Goal: Task Accomplishment & Management: Manage account settings

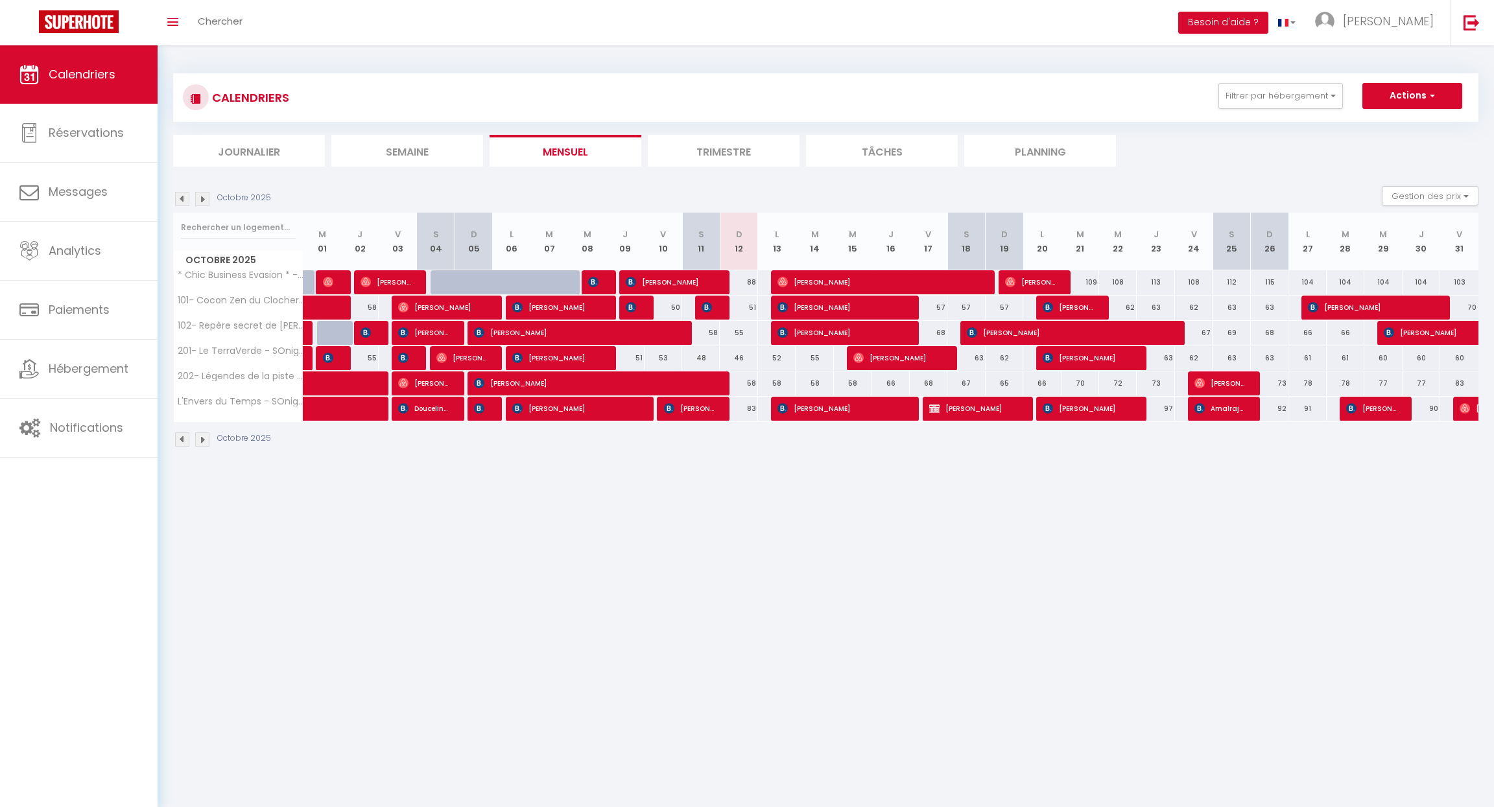
click at [754, 464] on div "CALENDRIERS Filtrer par hébergement Tous * Chic Business Evasion * - SOnights 1…" at bounding box center [826, 260] width 1337 height 431
click at [710, 411] on span "[PERSON_NAME]" at bounding box center [689, 408] width 50 height 25
select select "OK"
select select "KO"
select select "1"
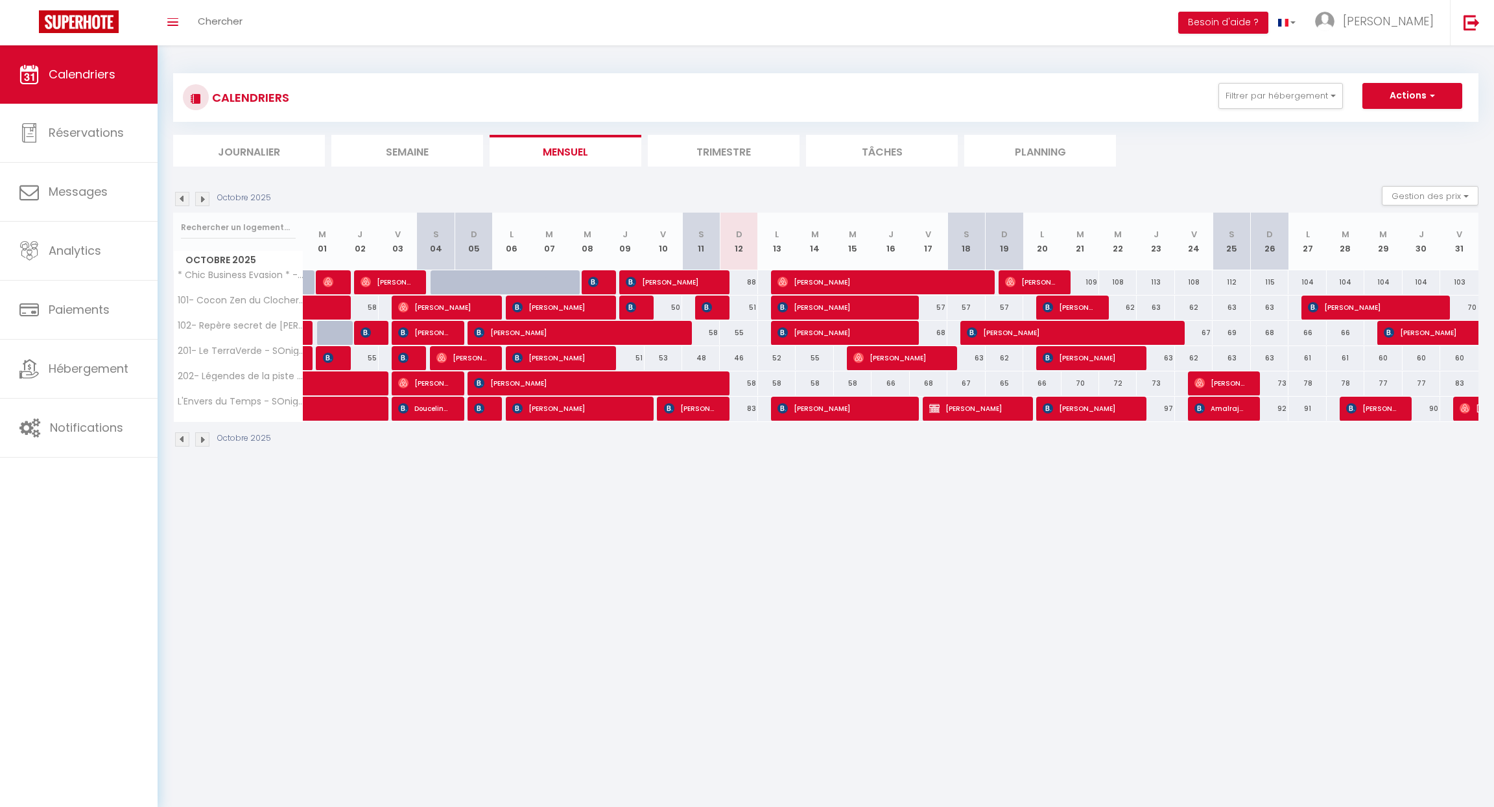
select select "0"
select select "1"
select select
select select "52405"
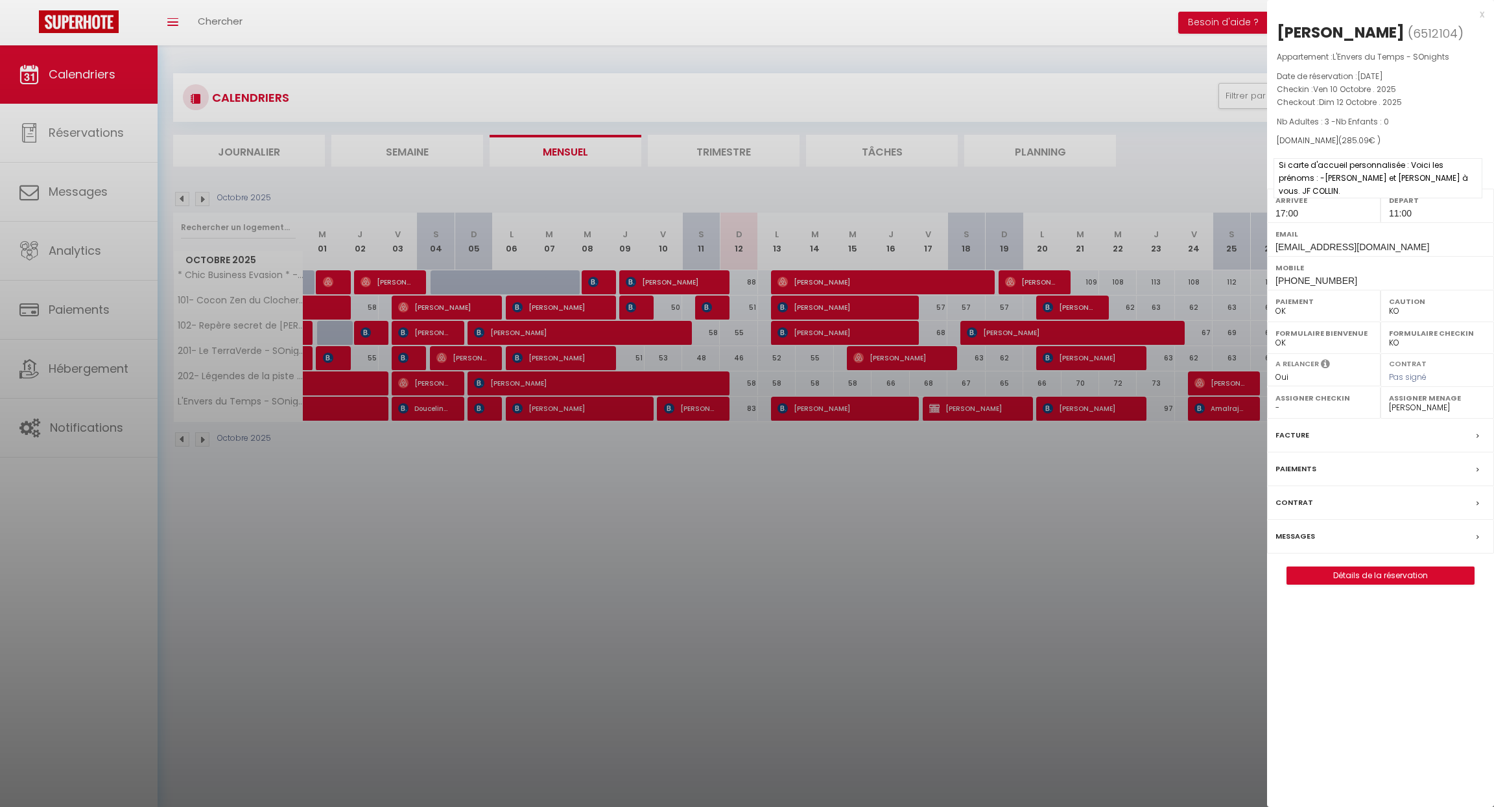
click at [1385, 189] on span "Si carte d'accueil personnalisée : Voici les prénoms : -[PERSON_NAME] et [PERSO…" at bounding box center [1378, 178] width 209 height 40
click at [1366, 584] on link "Détails de la réservation" at bounding box center [1380, 575] width 187 height 17
select select
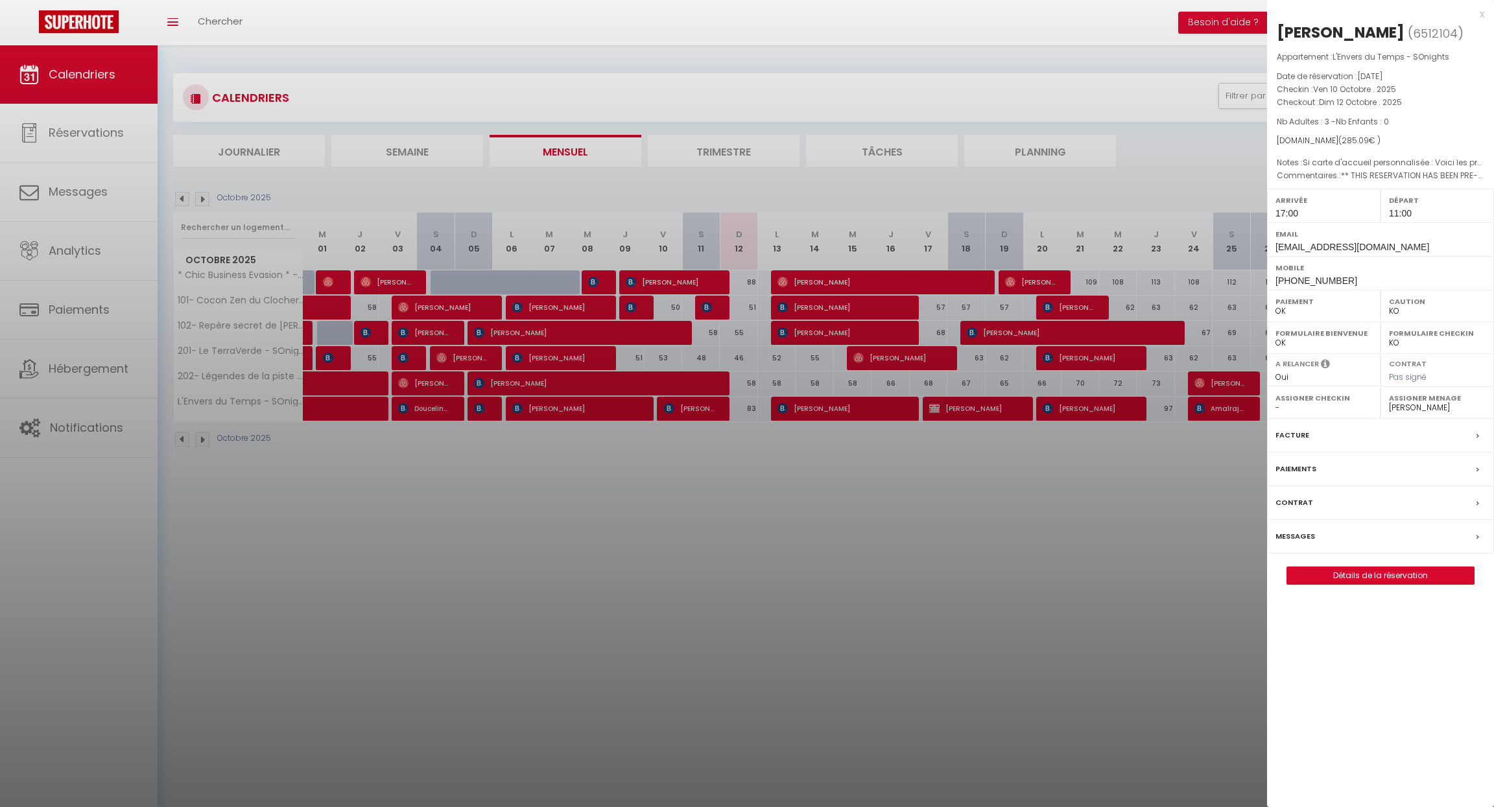
select select
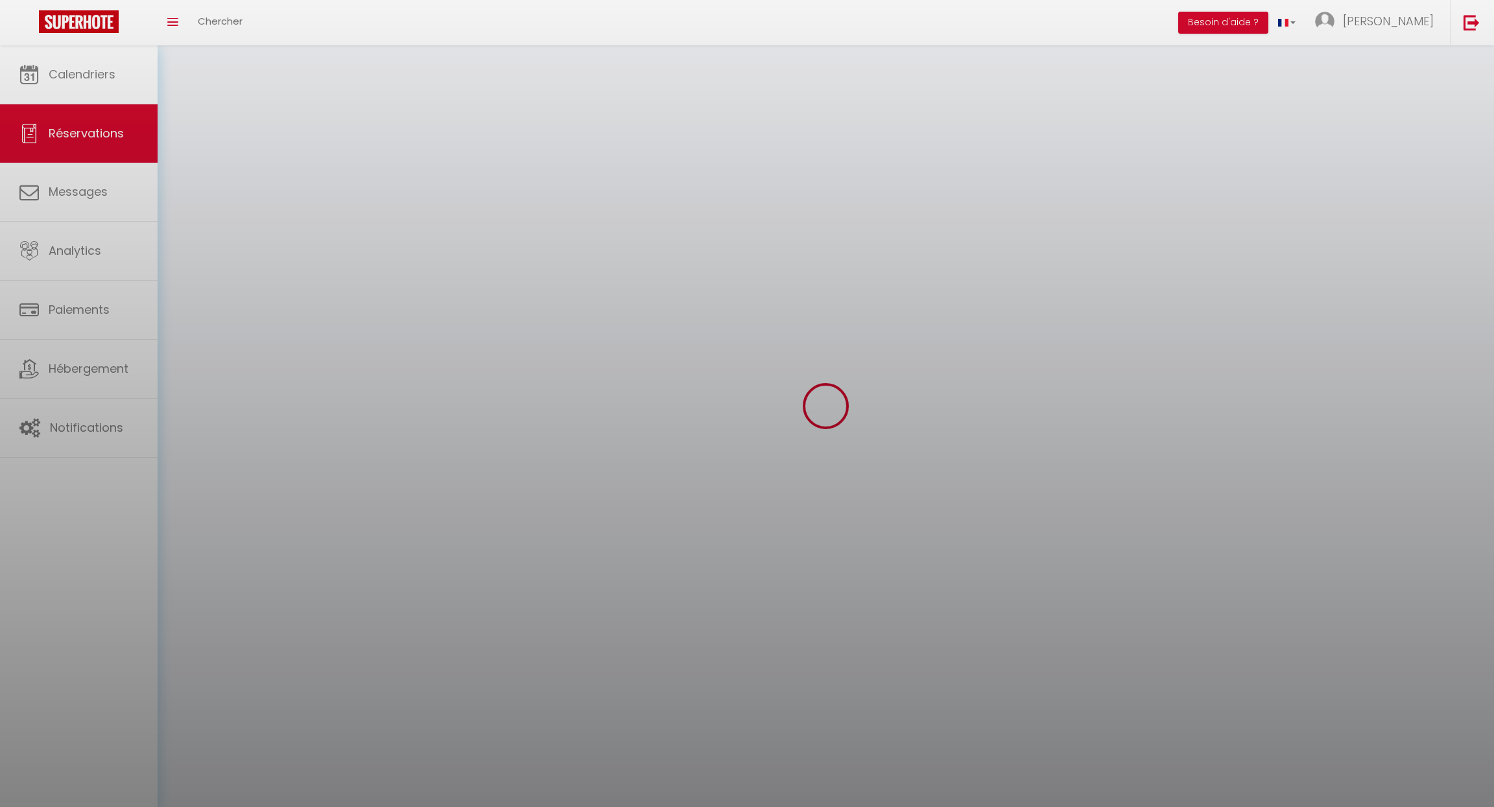
select select
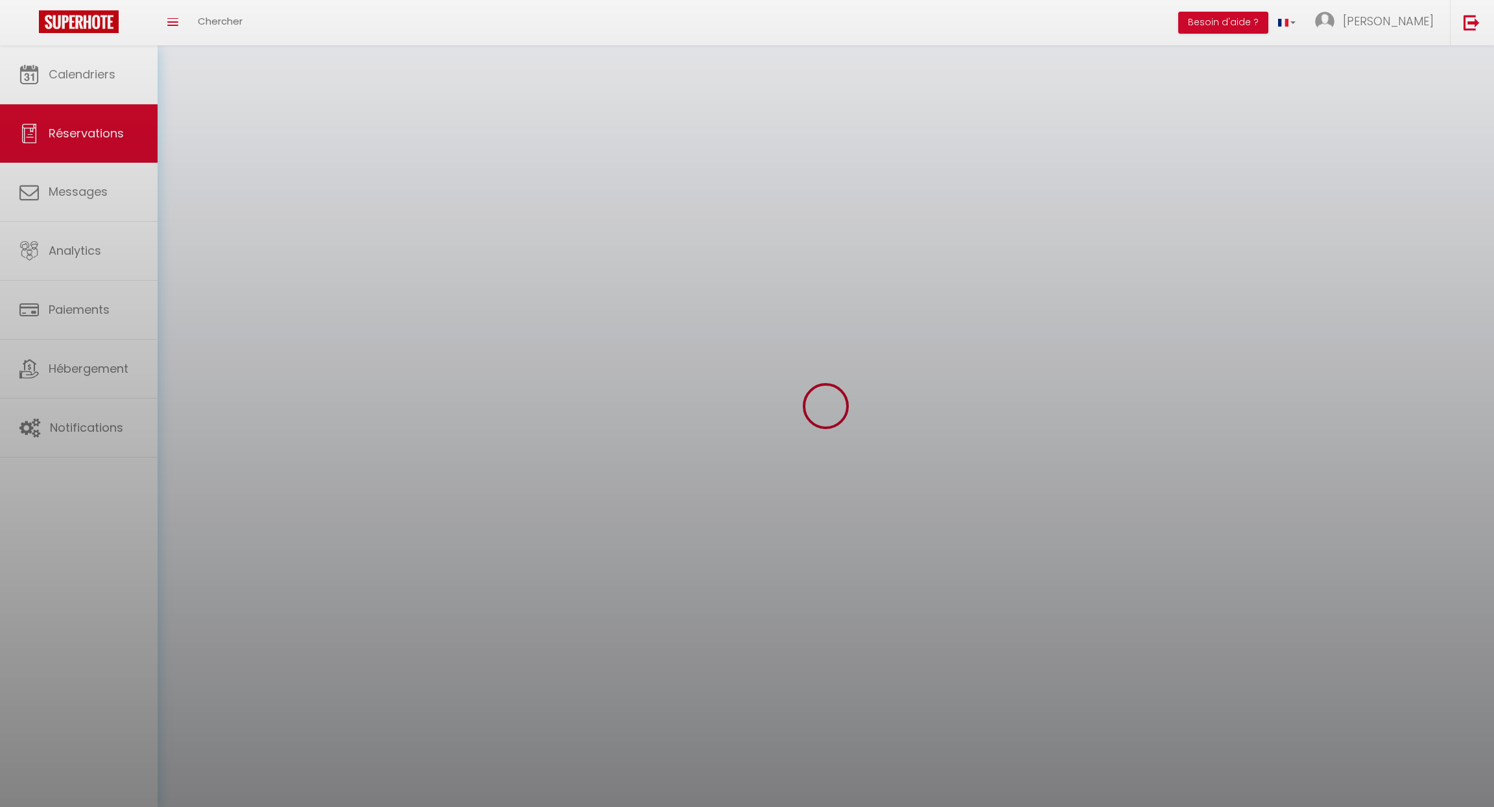
select select
checkbox input "false"
select select
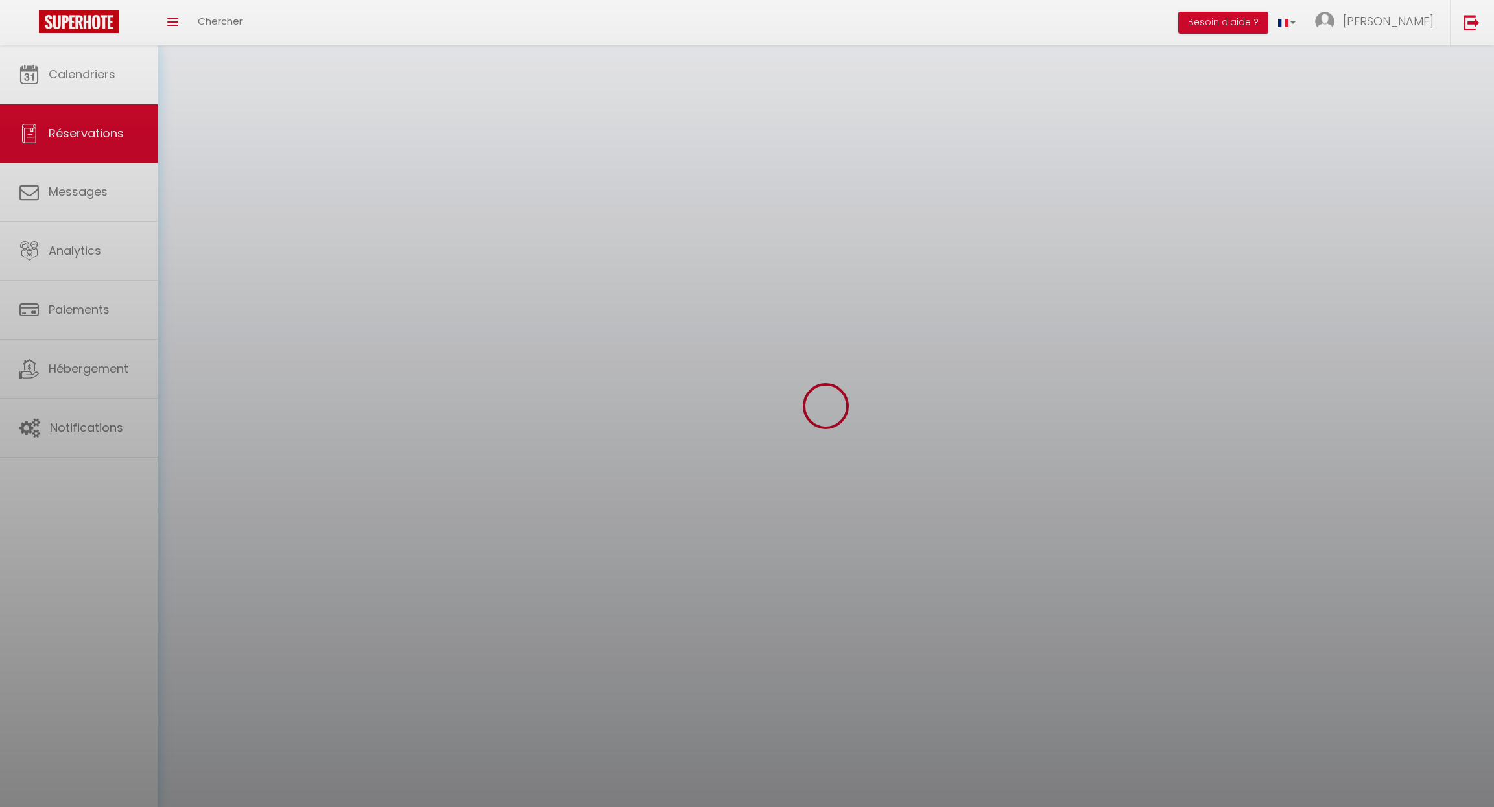
select select
checkbox input "false"
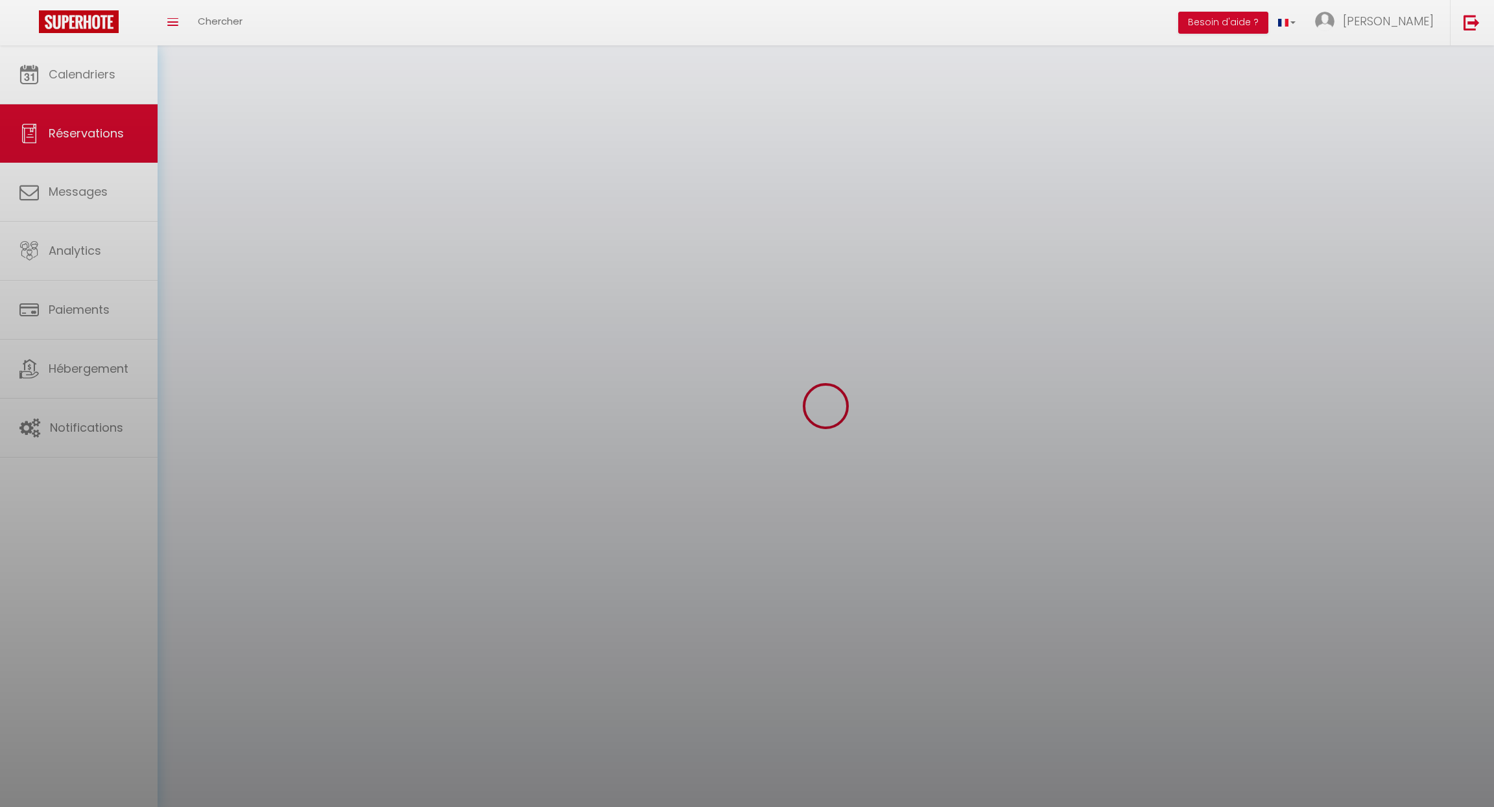
select select
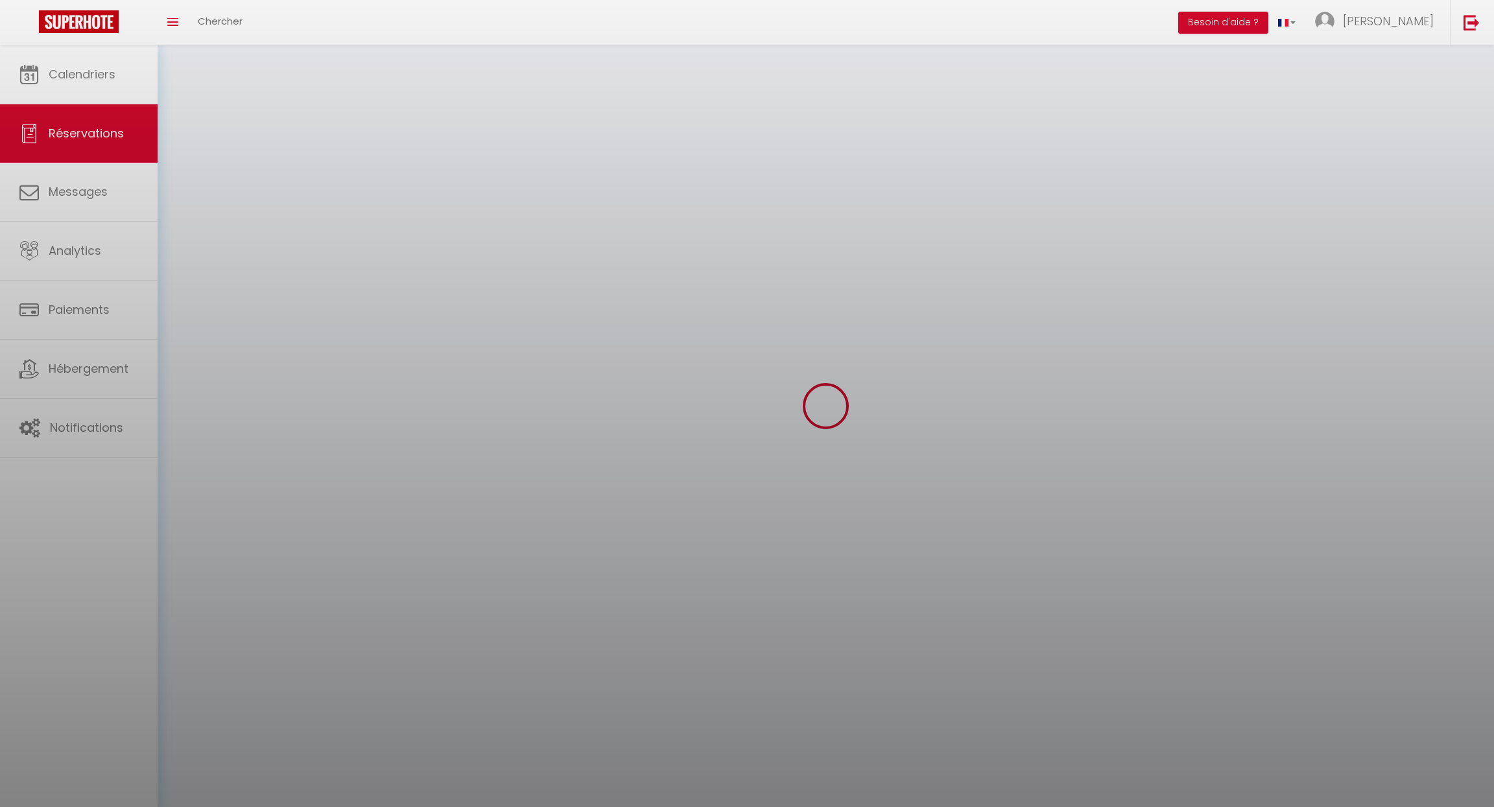
select select
checkbox input "false"
select select
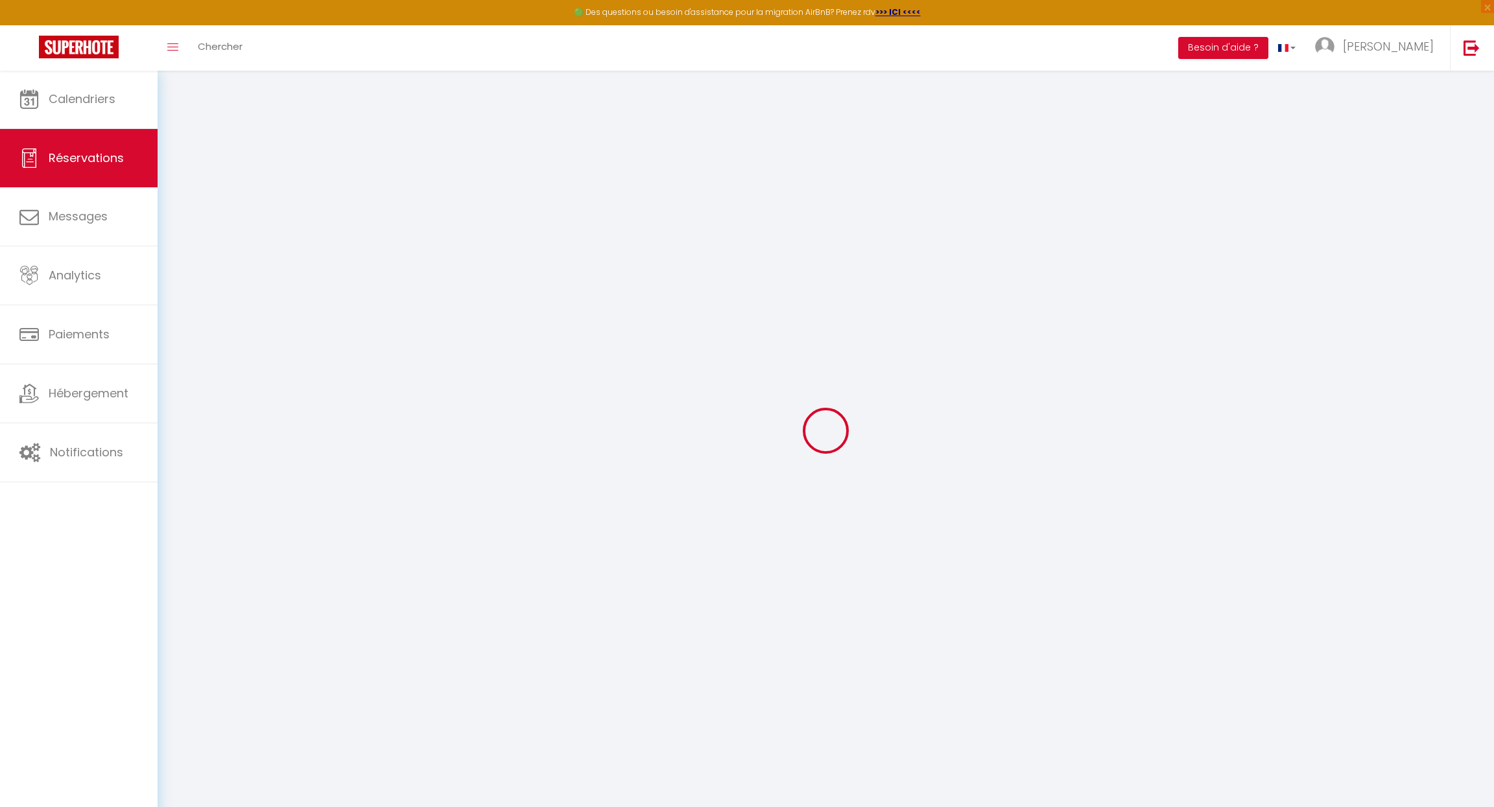
type input "[PERSON_NAME]"
type input "COLLIN"
type input "[EMAIL_ADDRESS][DOMAIN_NAME]"
type input "[PHONE_NUMBER]"
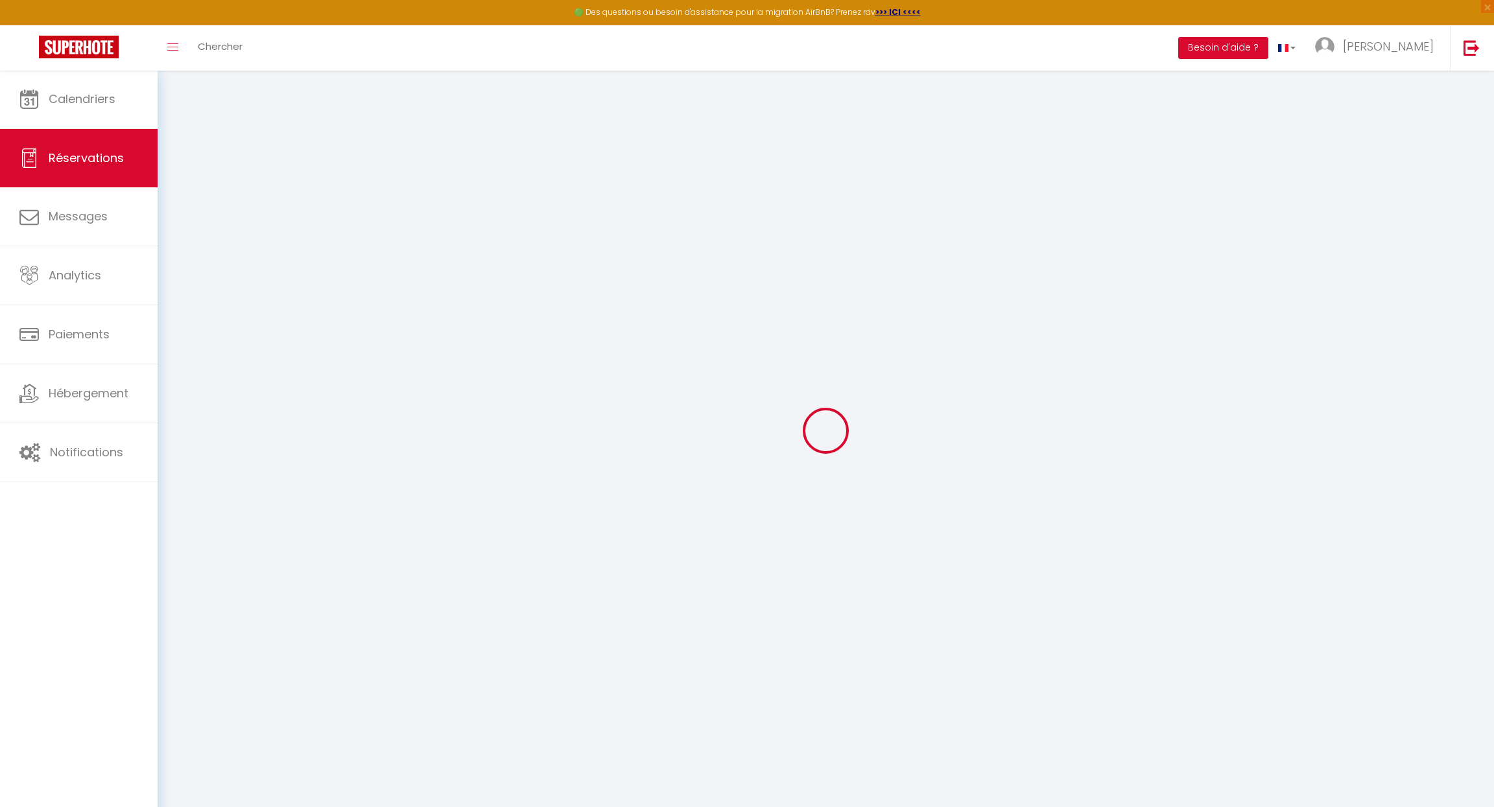
type input "[PHONE_NUMBER]"
type input "."
select select "FR"
type input "44.64"
type input "3.99"
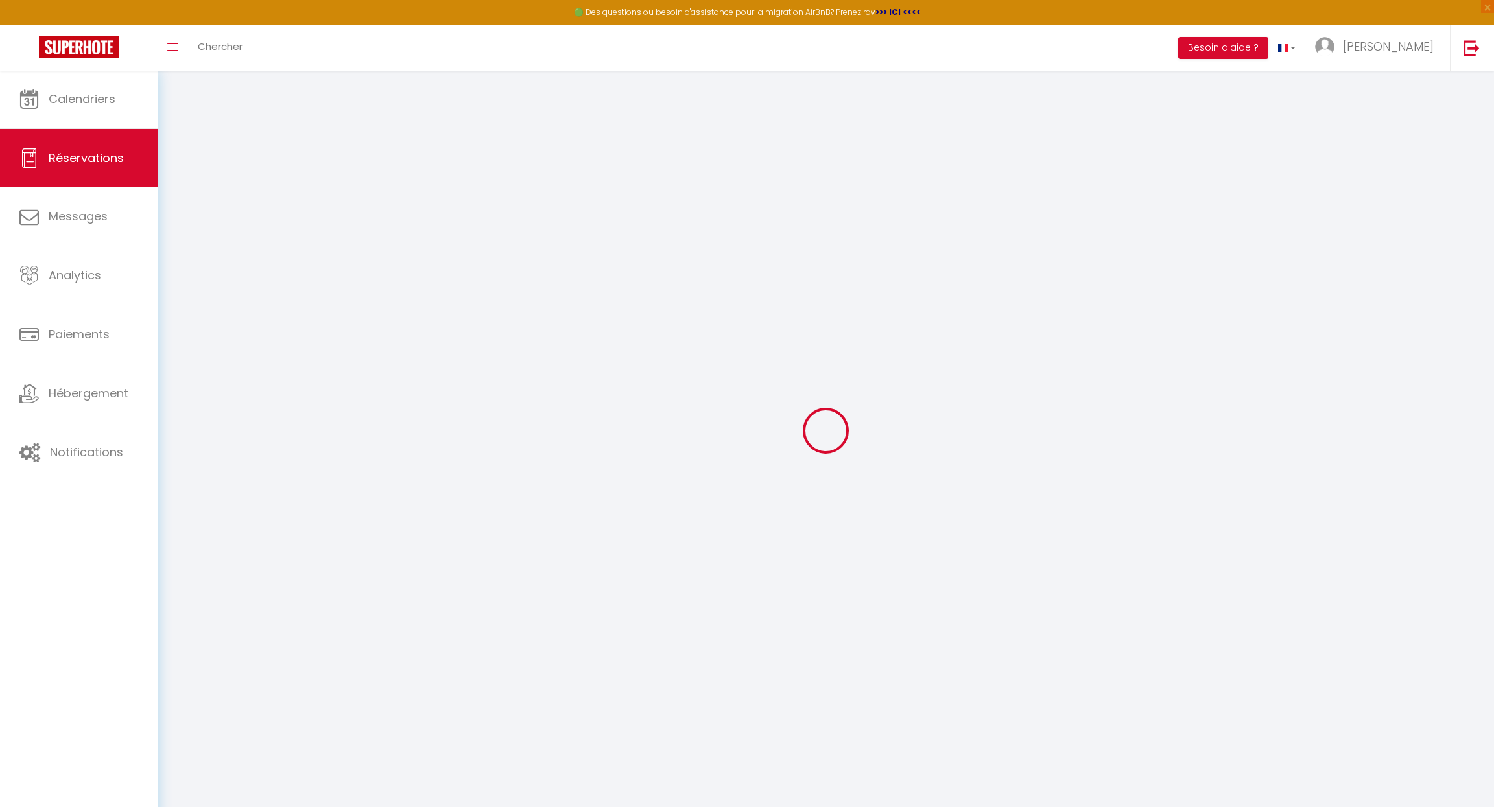
select select "45570"
select select "1"
select select
type input "3"
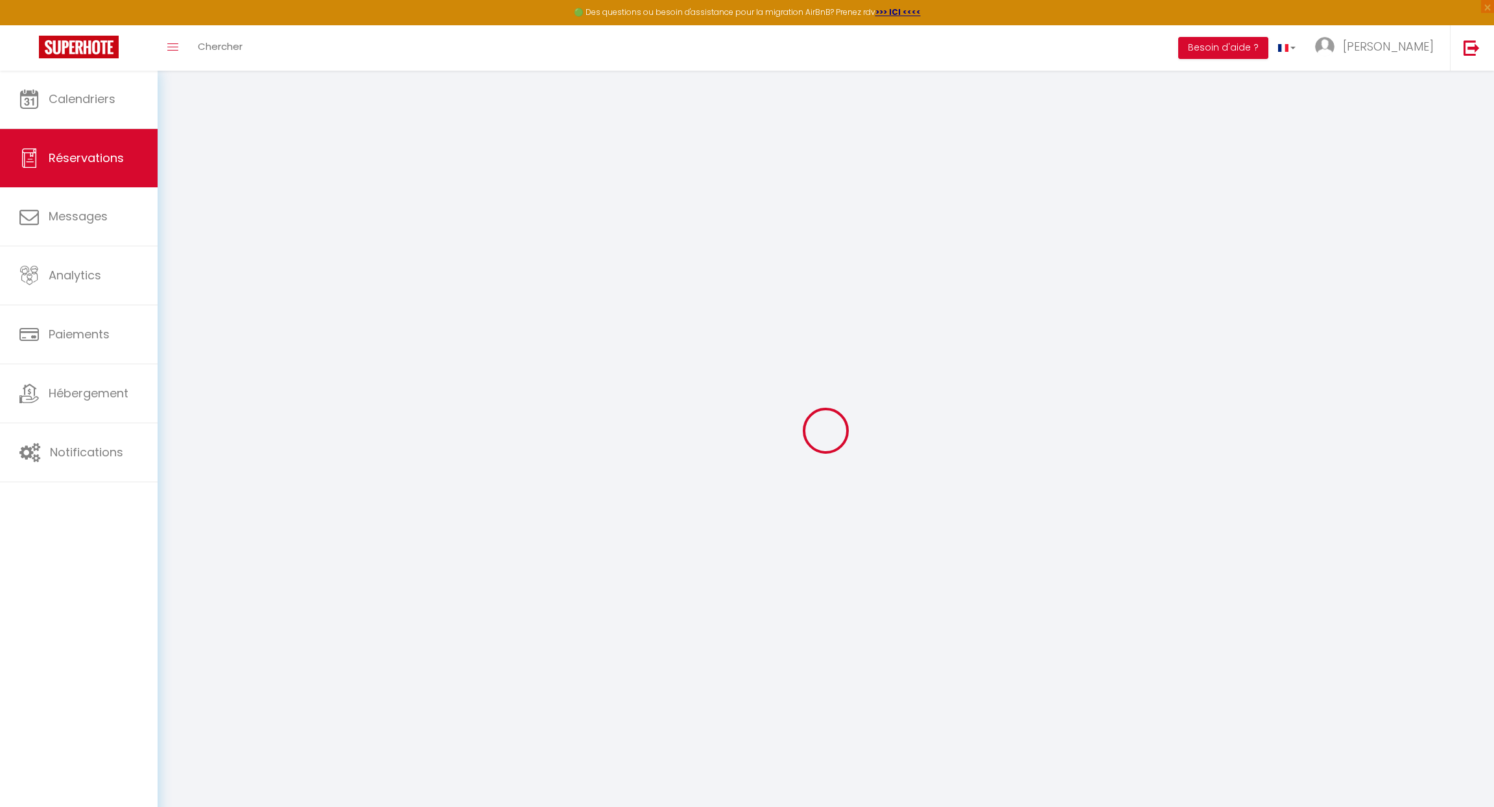
select select "12"
select select
type input "197.6"
checkbox input "false"
type input "0"
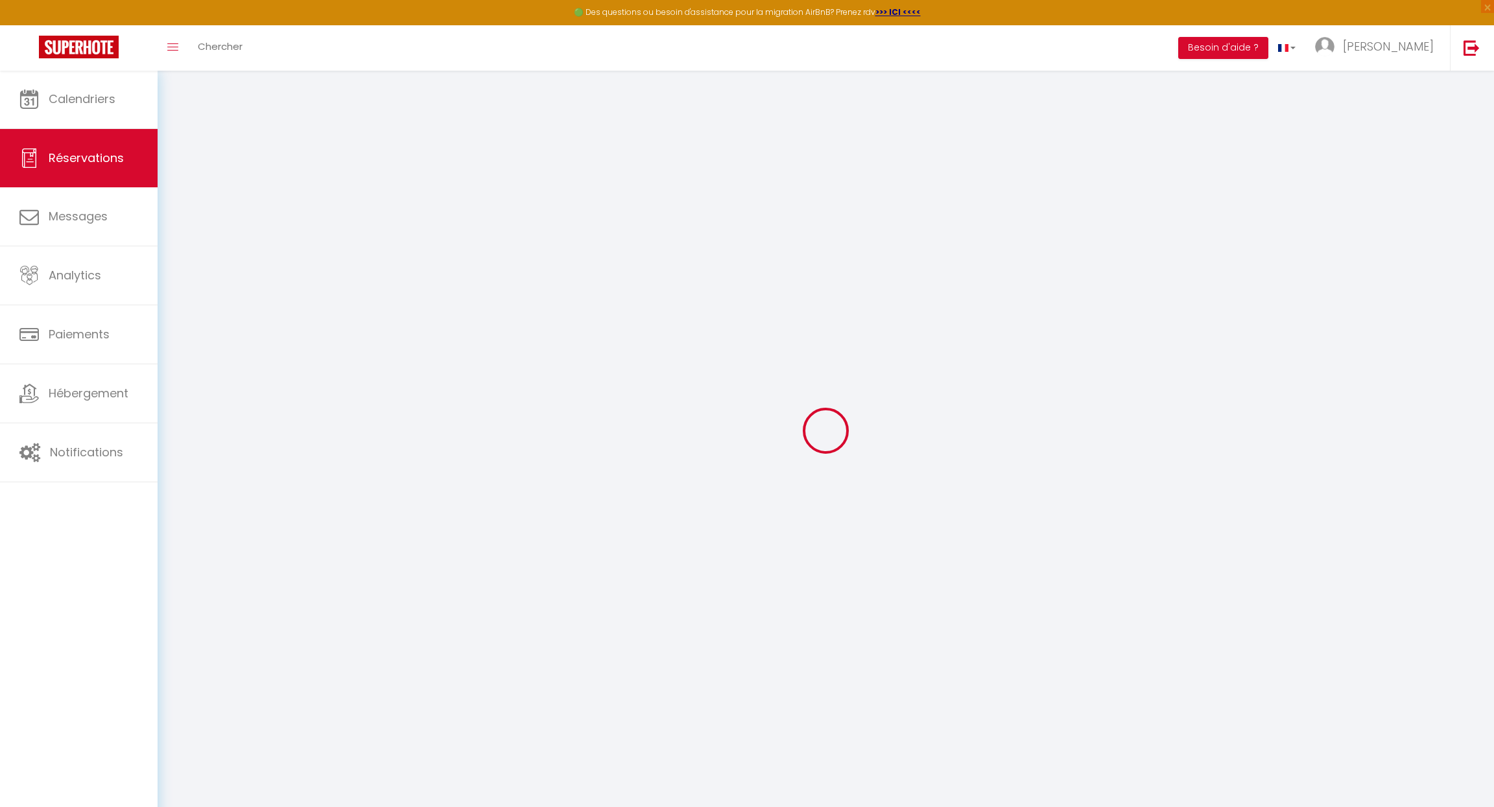
select select "2"
type input "0"
select select
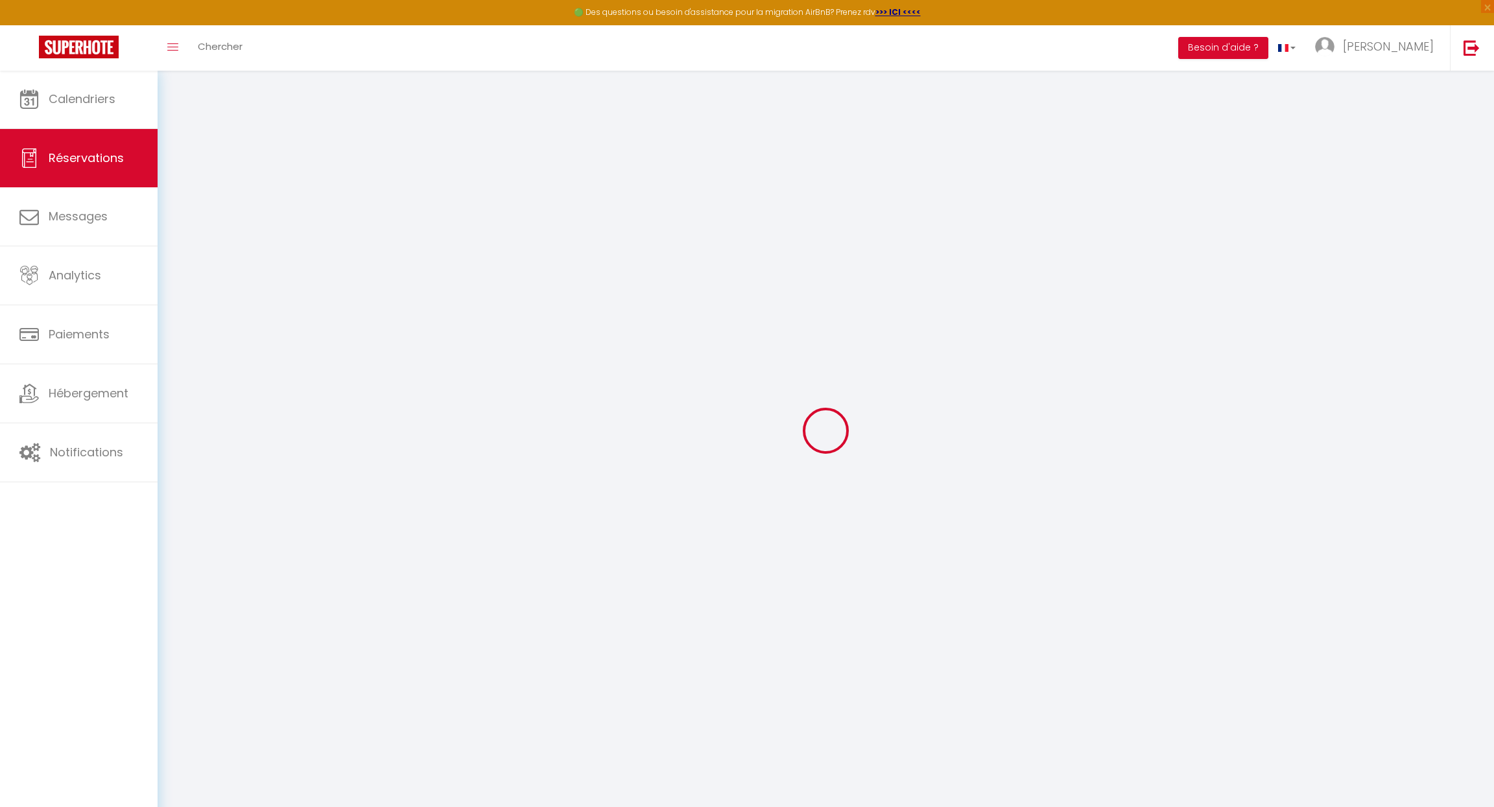
select select
select select "14"
checkbox input "false"
select select
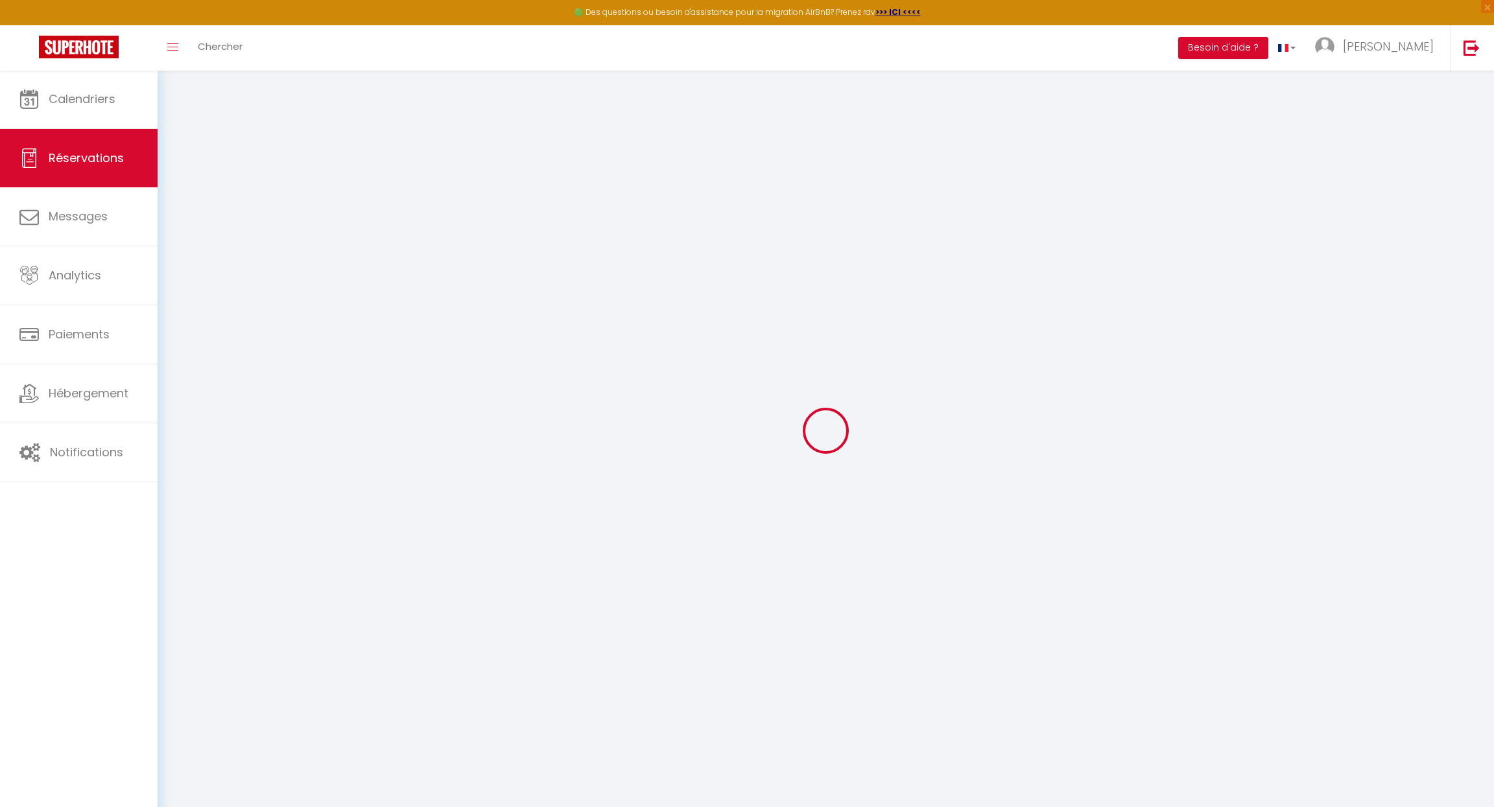
checkbox input "false"
select select
checkbox input "false"
type textarea "** THIS RESERVATION HAS BEEN PRE-PAID ** You have a booker that would like free…"
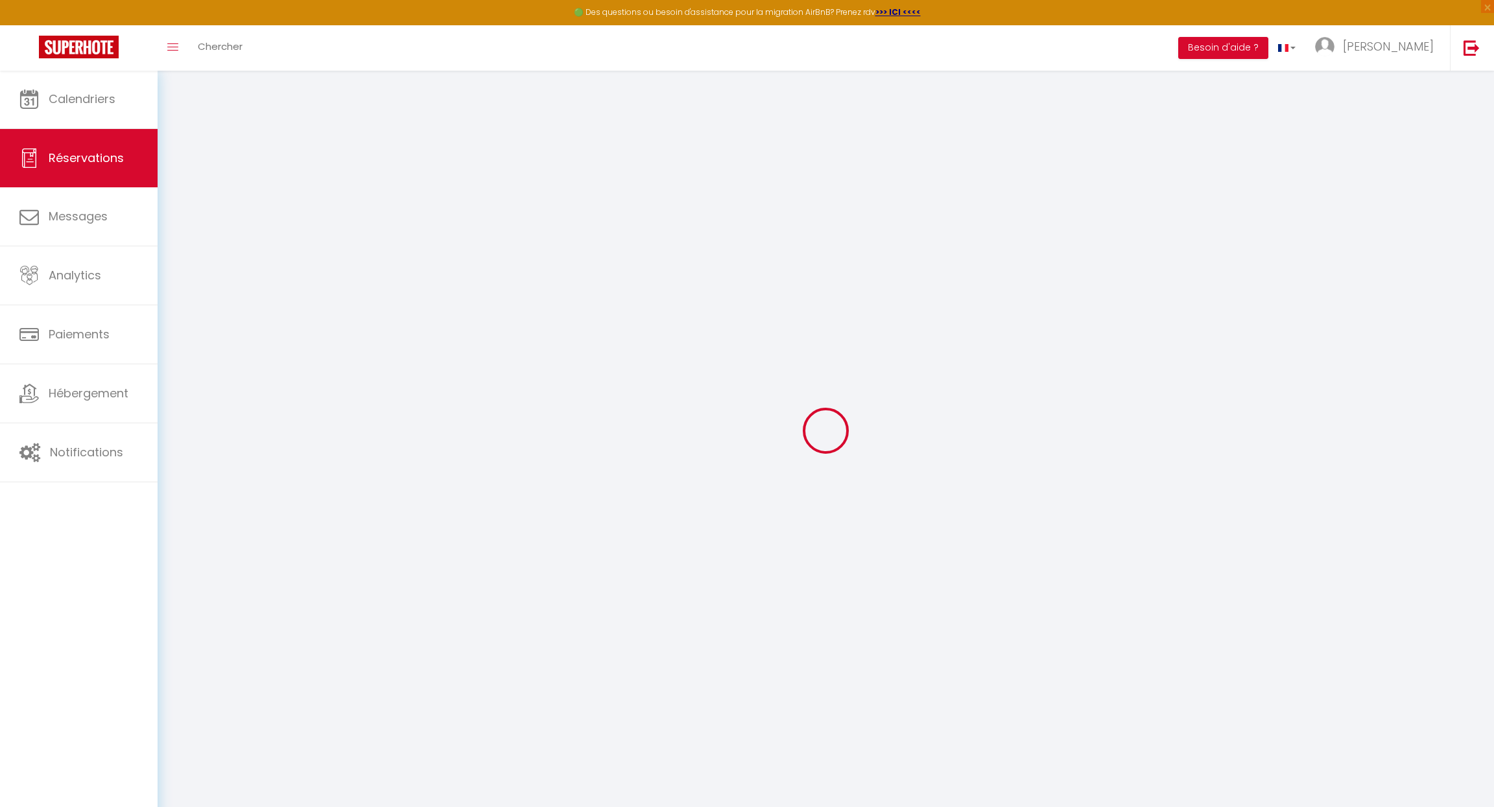
type textarea "Si carte d'accueil personnalisée : Voici les prénoms : -[PERSON_NAME] et [PERSO…"
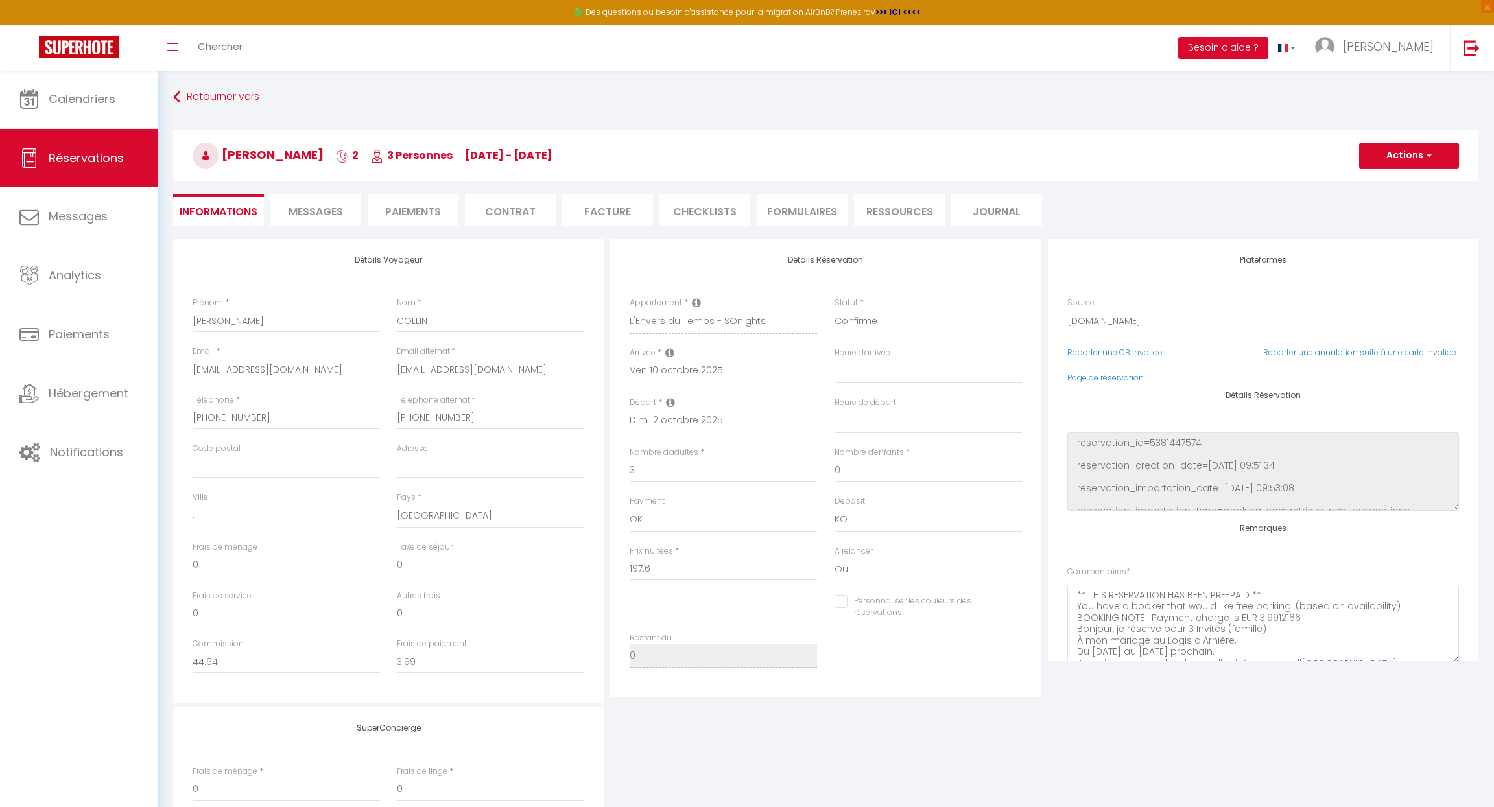
type input "65"
type input "22.49"
select select
checkbox input "false"
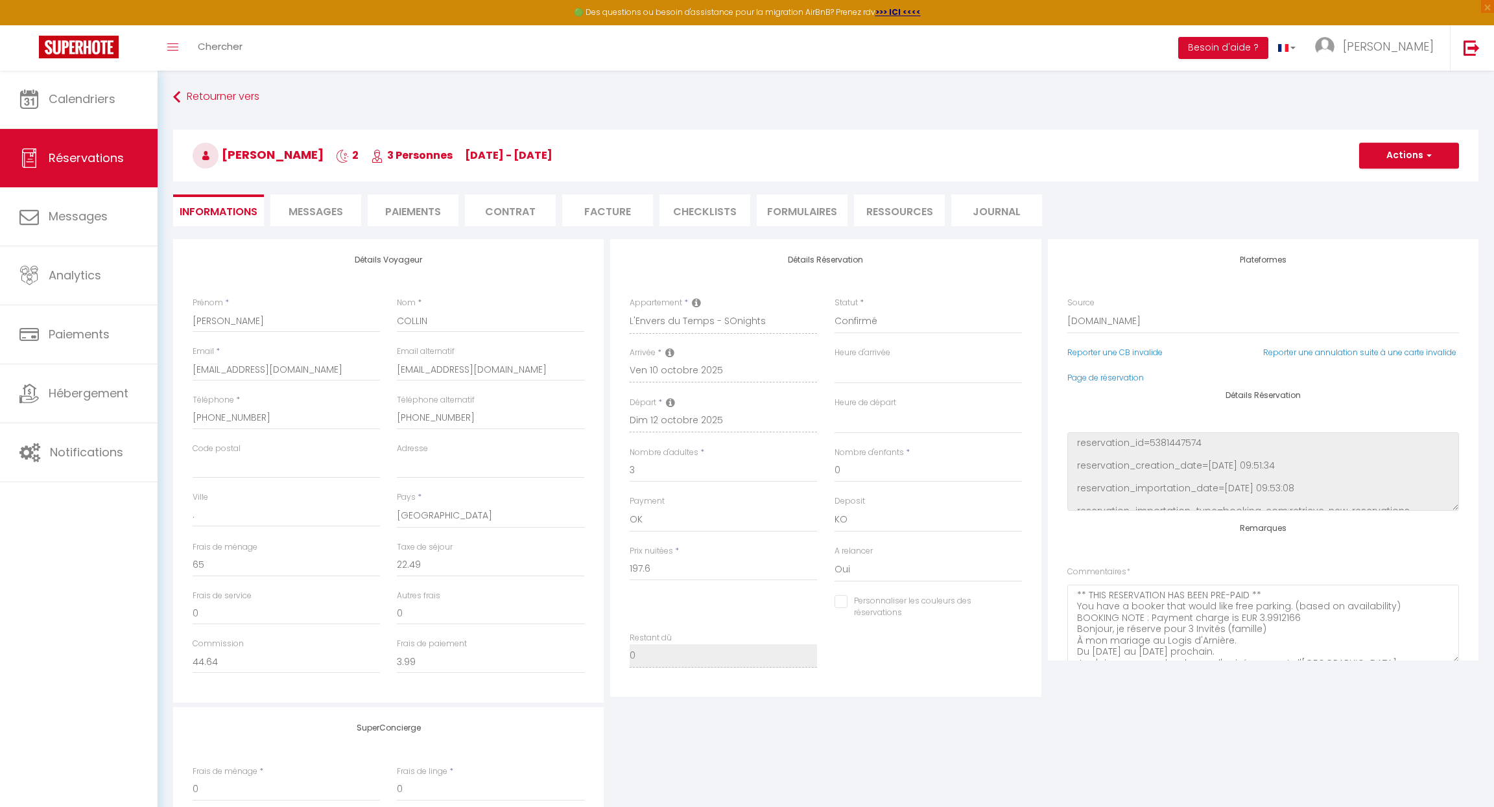
select select "17:00"
select select "11:00"
click at [328, 211] on span "Messages" at bounding box center [316, 211] width 54 height 15
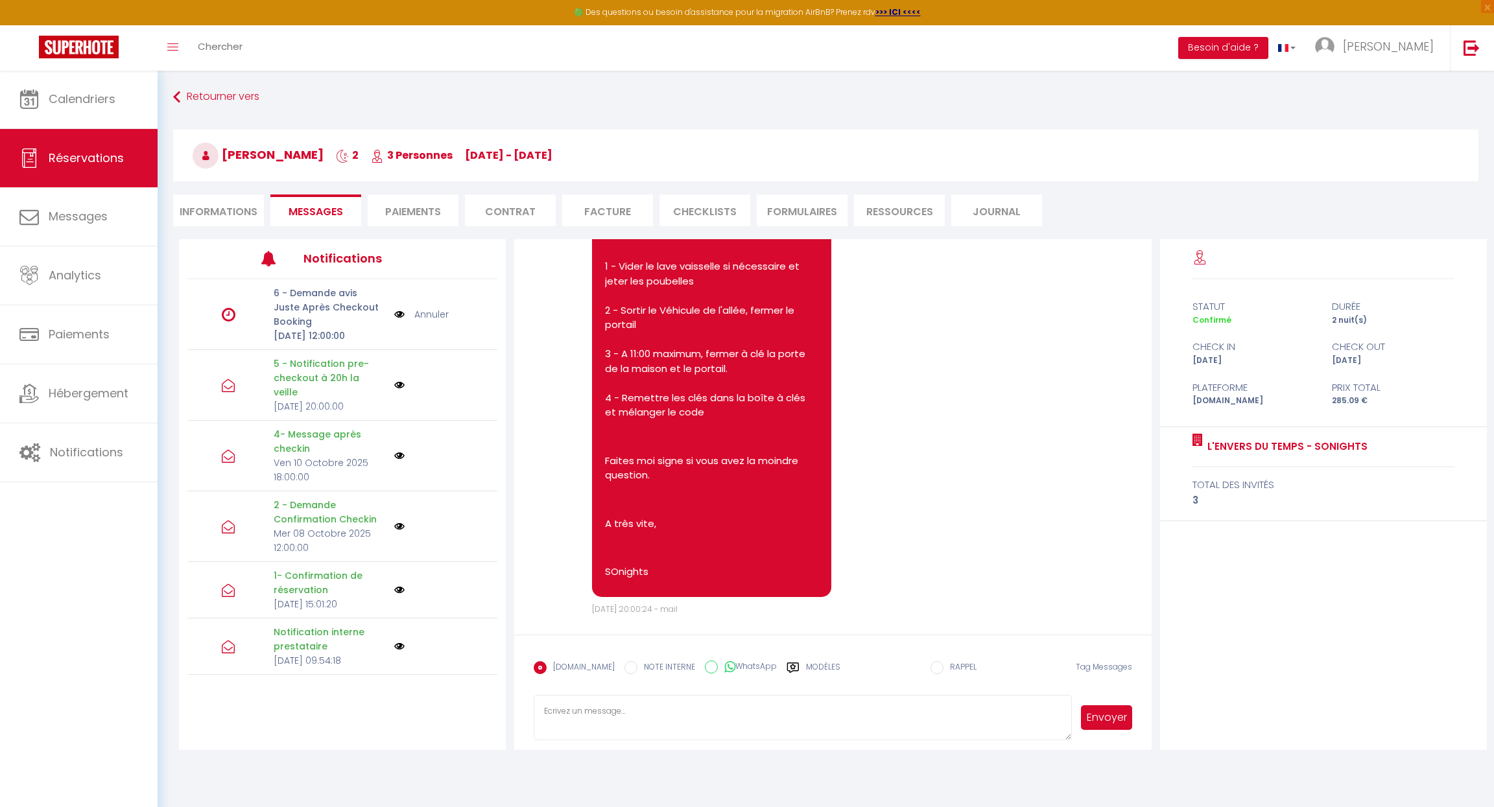
scroll to position [70, 0]
